Goal: Communication & Community: Share content

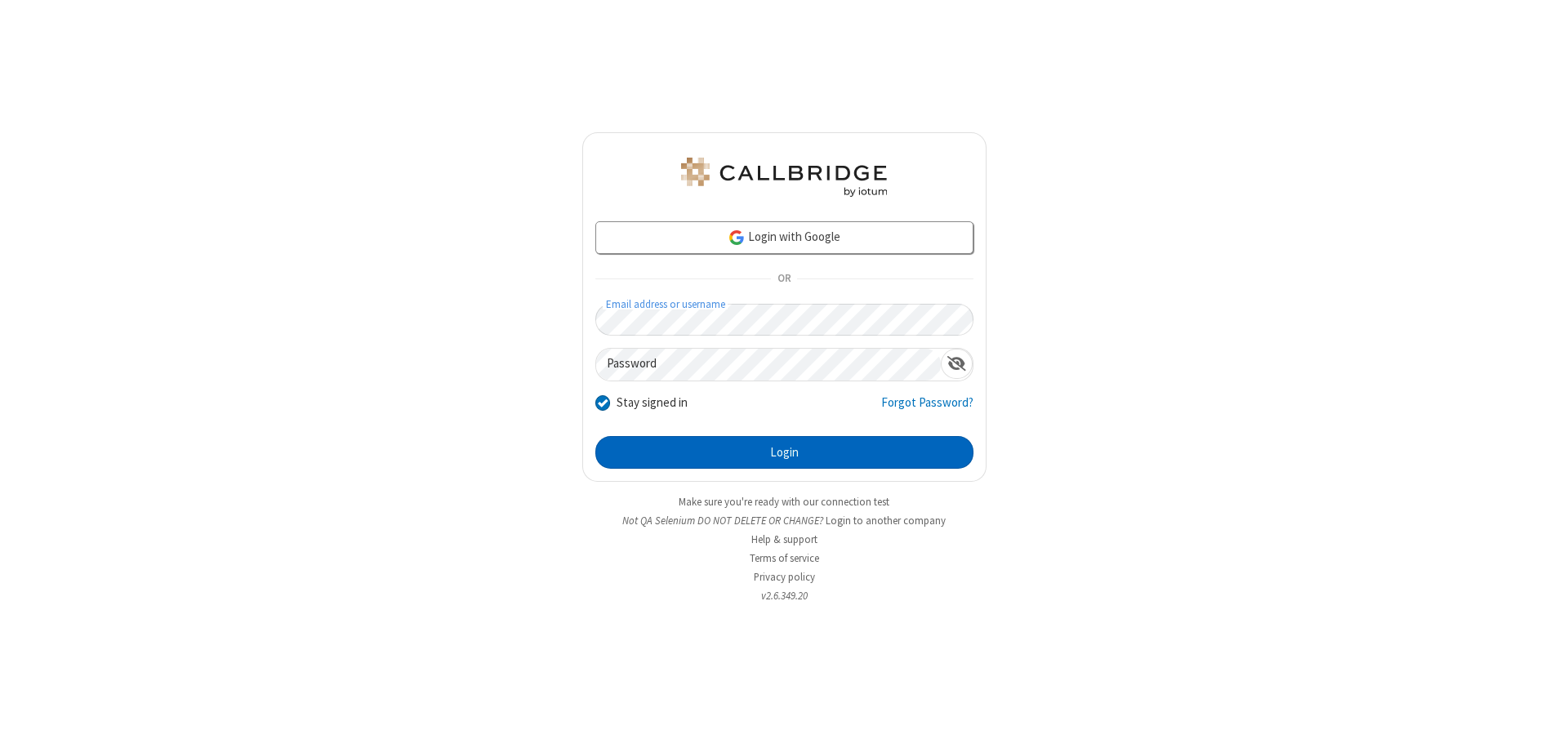
click at [784, 452] on button "Login" at bounding box center [784, 452] width 378 height 33
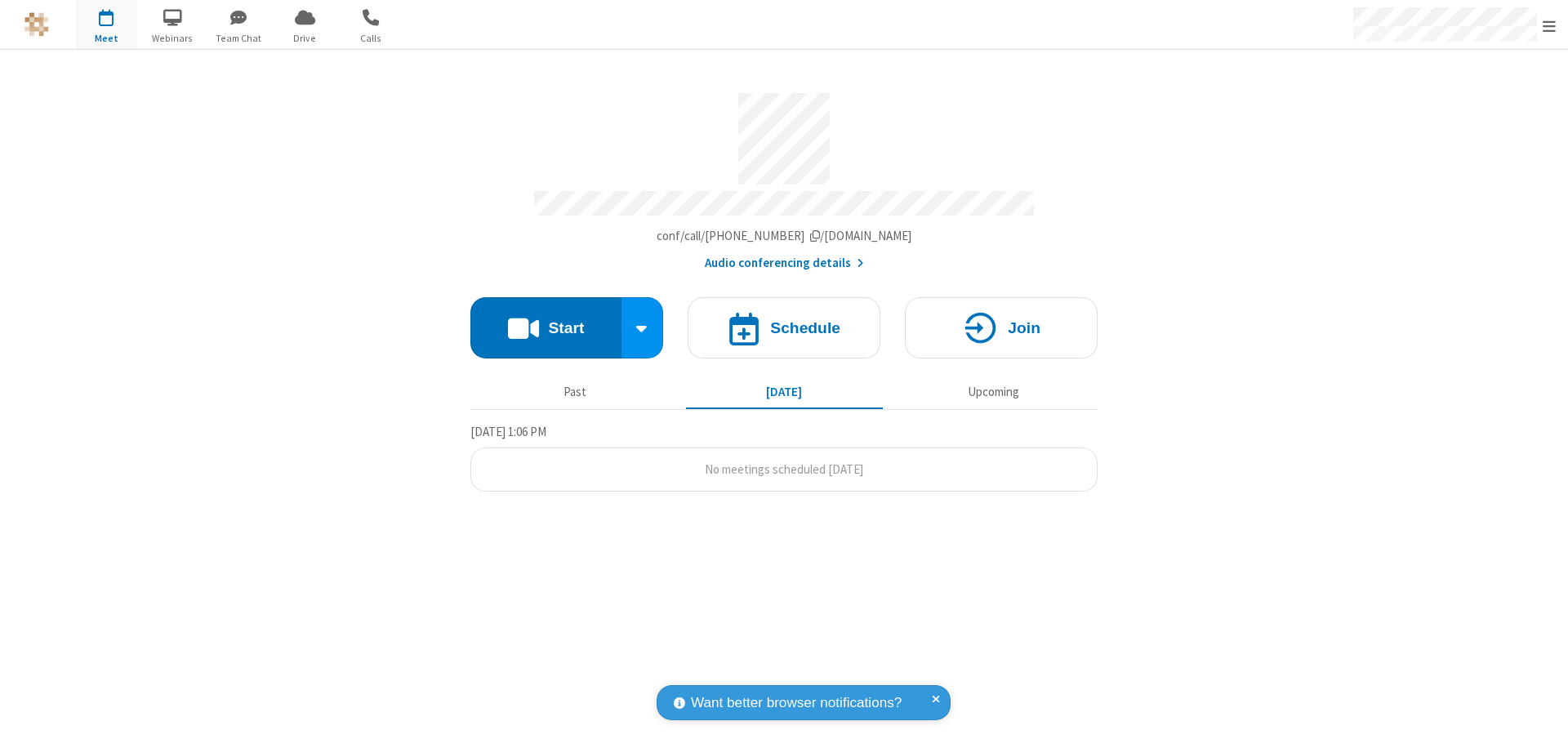
click at [546, 320] on button "Start" at bounding box center [546, 328] width 151 height 61
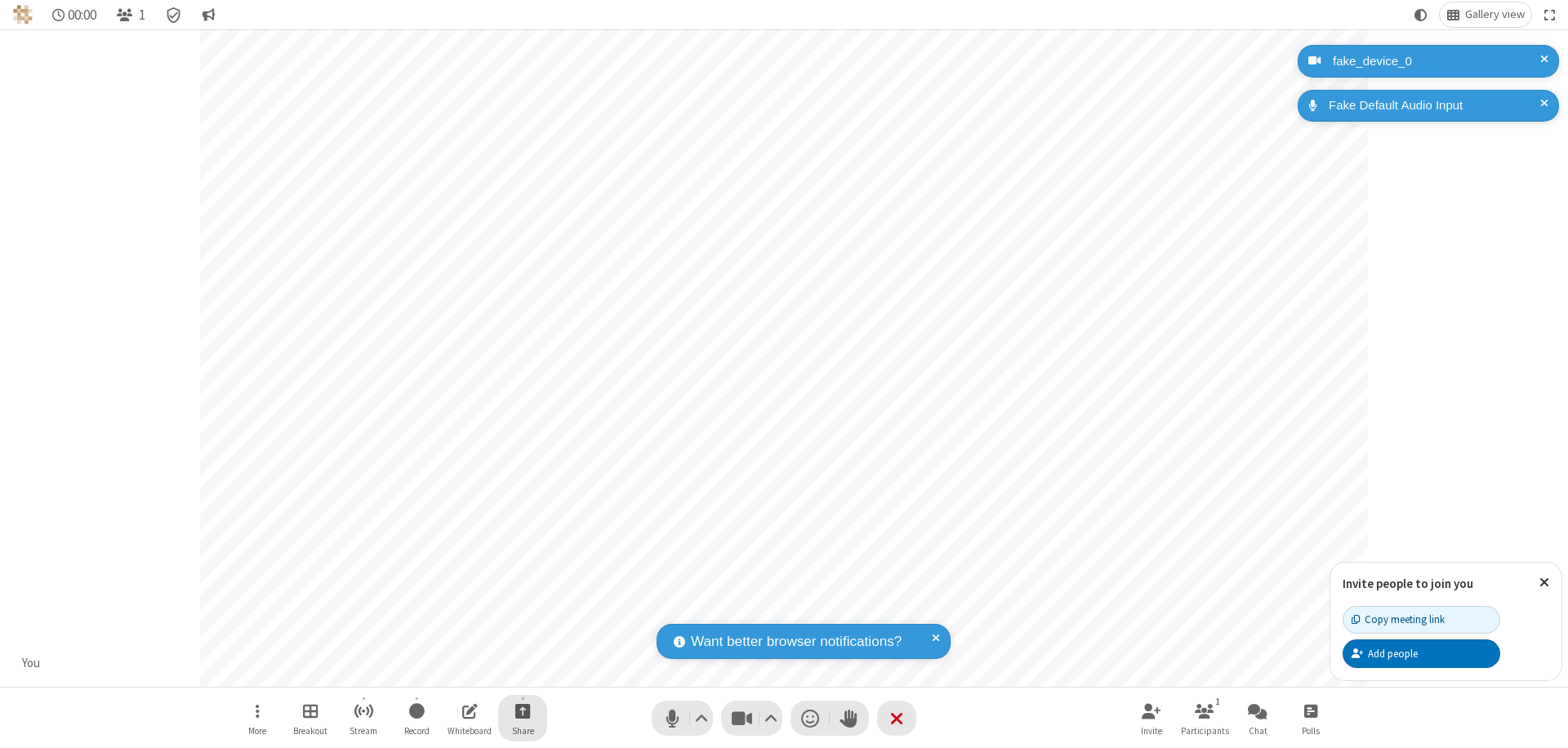
click at [523, 710] on span "Start sharing" at bounding box center [523, 710] width 16 height 21
click at [456, 643] on span "Present files & media" at bounding box center [457, 643] width 19 height 14
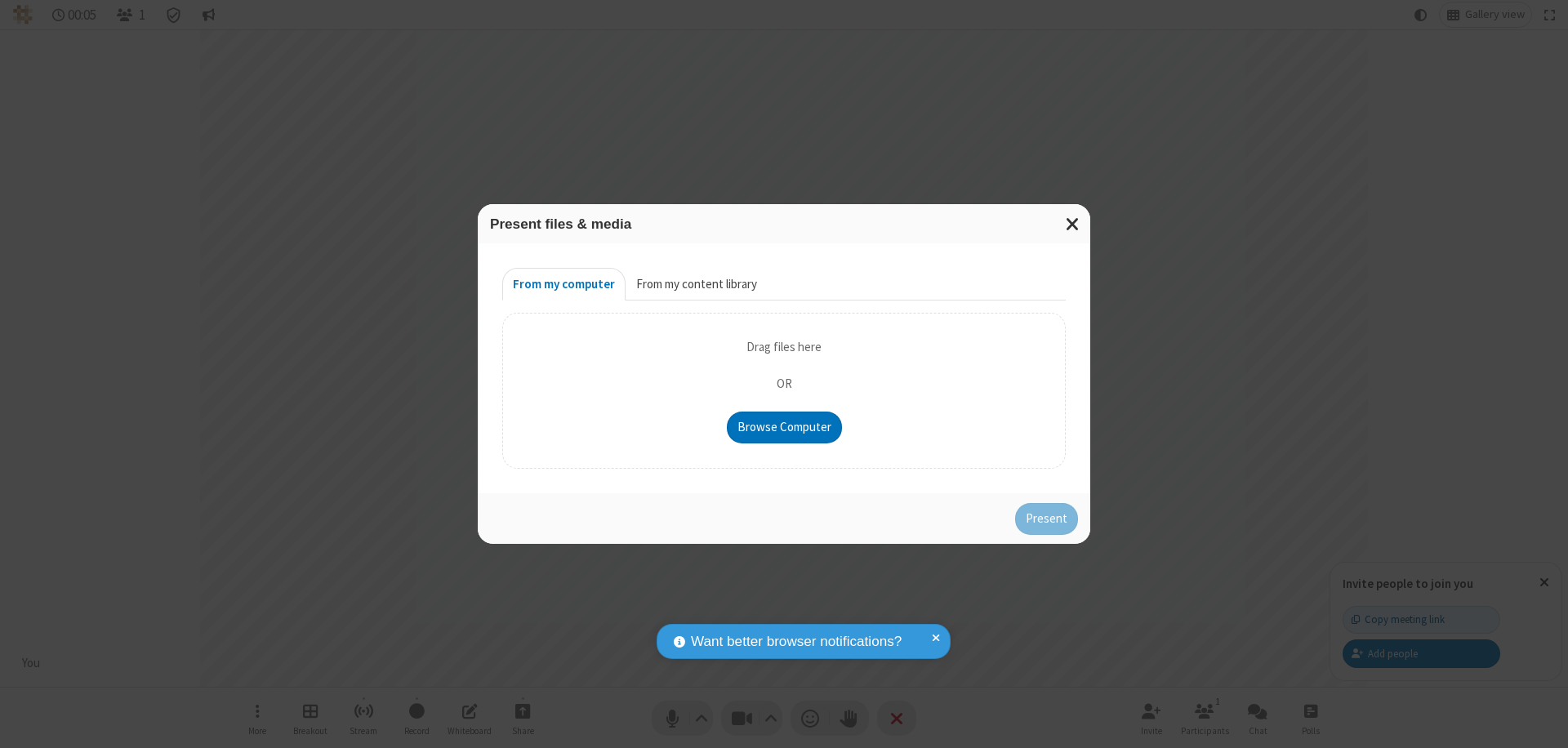
click at [695, 284] on button "From my content library" at bounding box center [696, 283] width 142 height 33
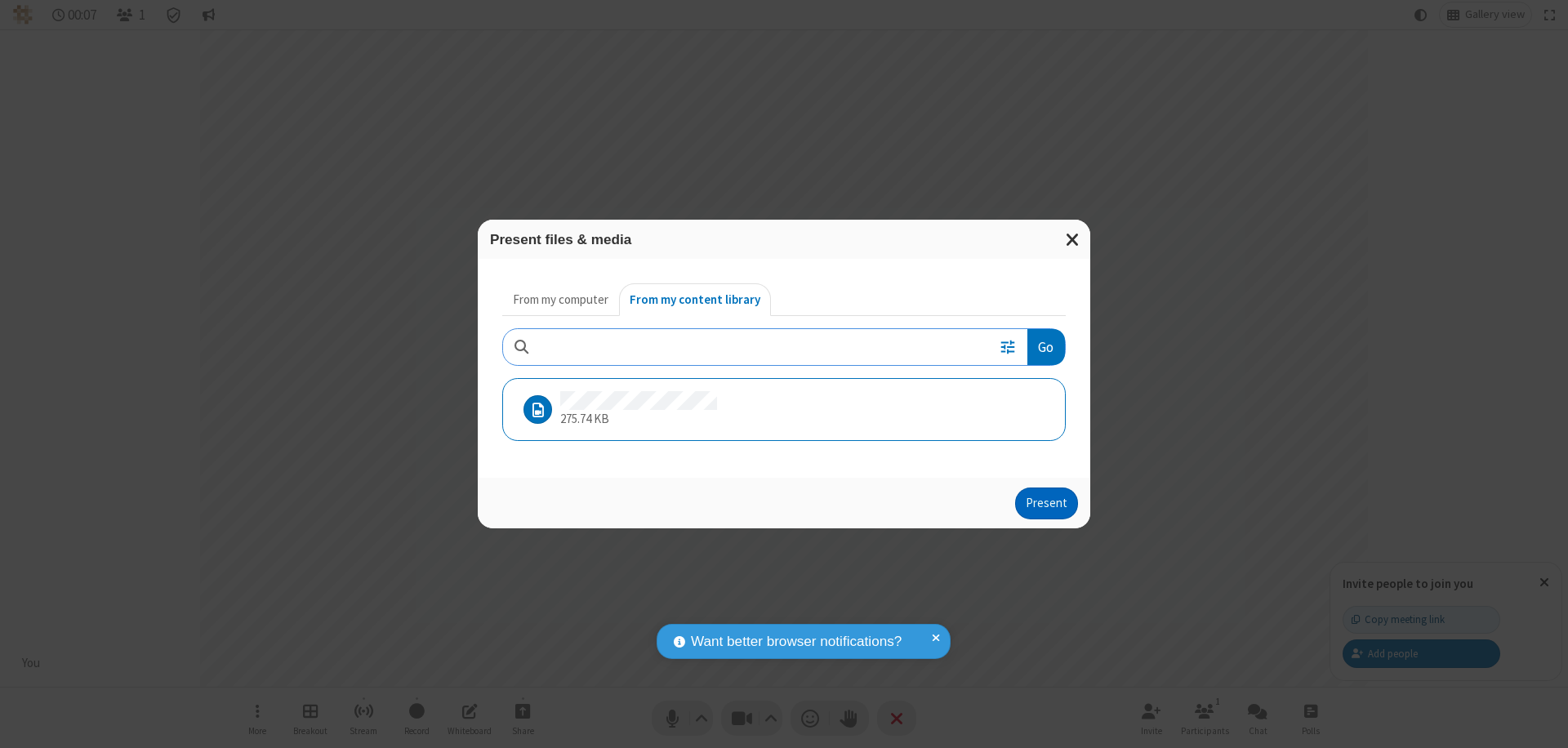
click at [1048, 503] on button "Present" at bounding box center [1046, 503] width 63 height 33
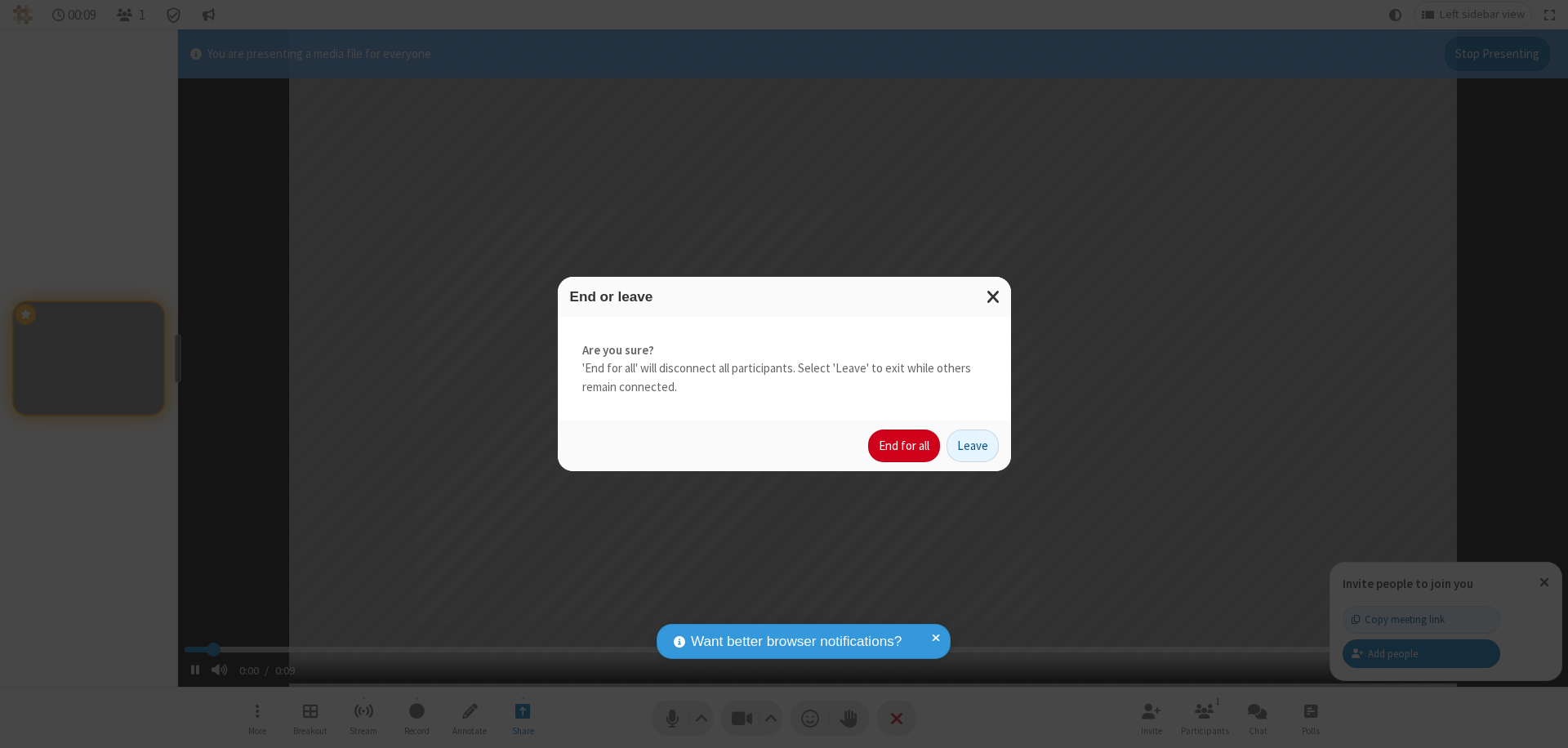
type input "1.156893"
click at [905, 446] on button "End for all" at bounding box center [904, 446] width 72 height 33
